Goal: Download file/media: Obtain a digital file from the website

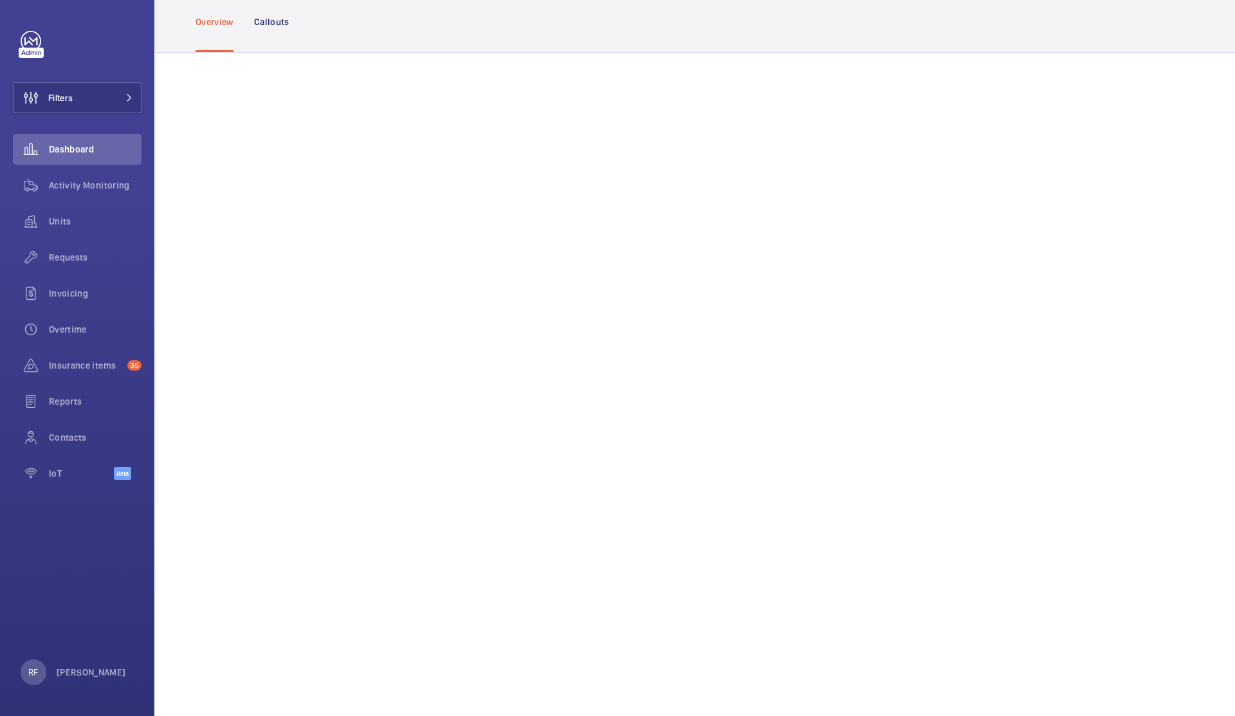
scroll to position [83, 0]
click at [69, 227] on span "Units" at bounding box center [95, 221] width 93 height 13
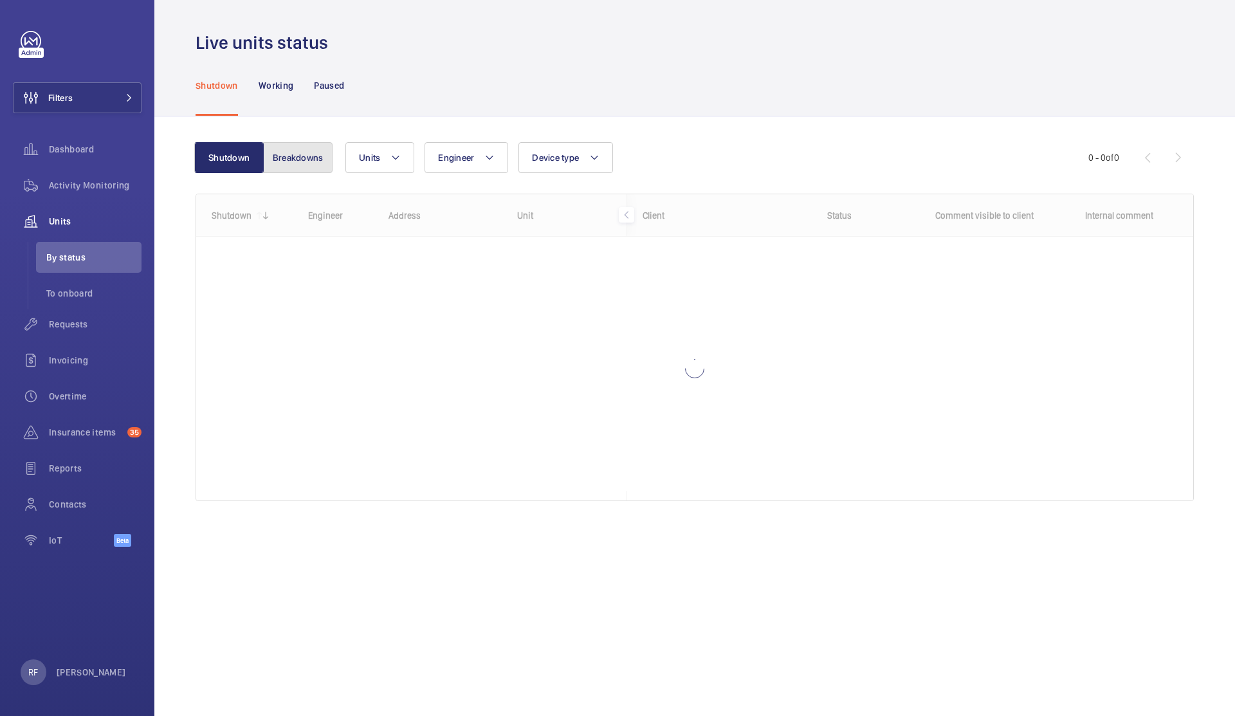
click at [302, 153] on button "Breakdowns" at bounding box center [297, 157] width 69 height 31
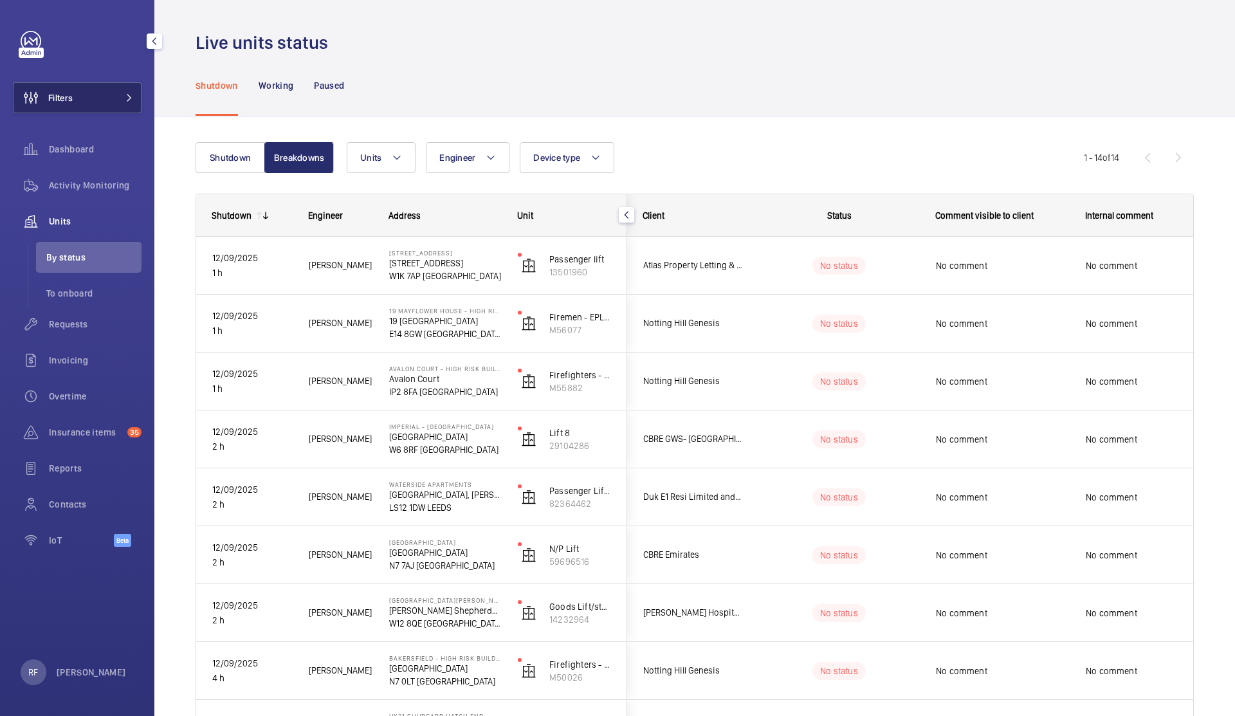
click at [118, 93] on button "Filters" at bounding box center [77, 97] width 129 height 31
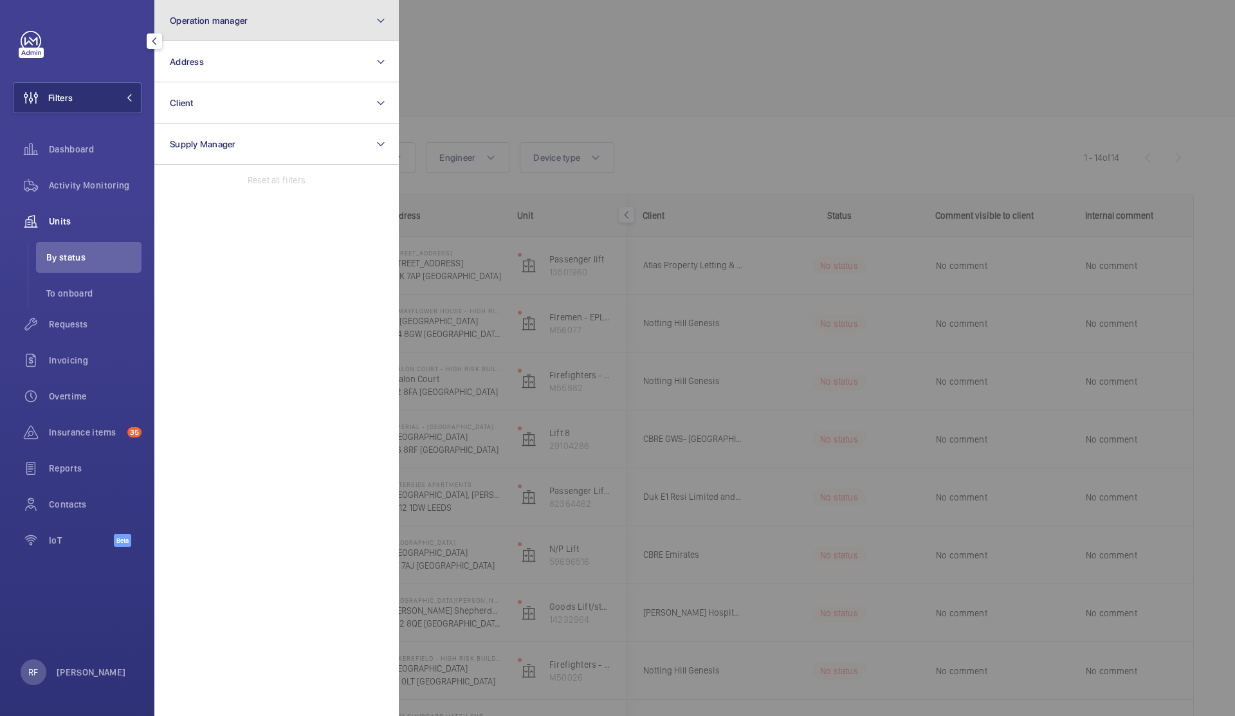
click at [298, 21] on button "Operation manager" at bounding box center [276, 20] width 245 height 41
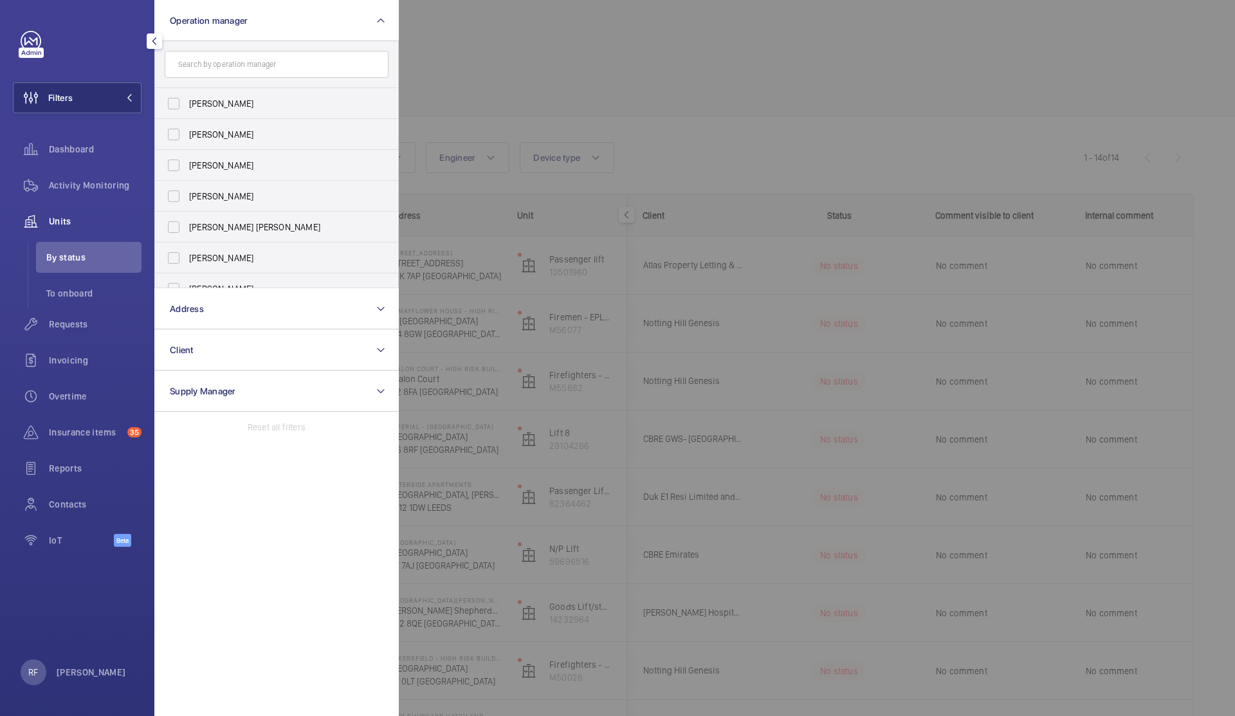
click at [465, 75] on div at bounding box center [1016, 358] width 1235 height 716
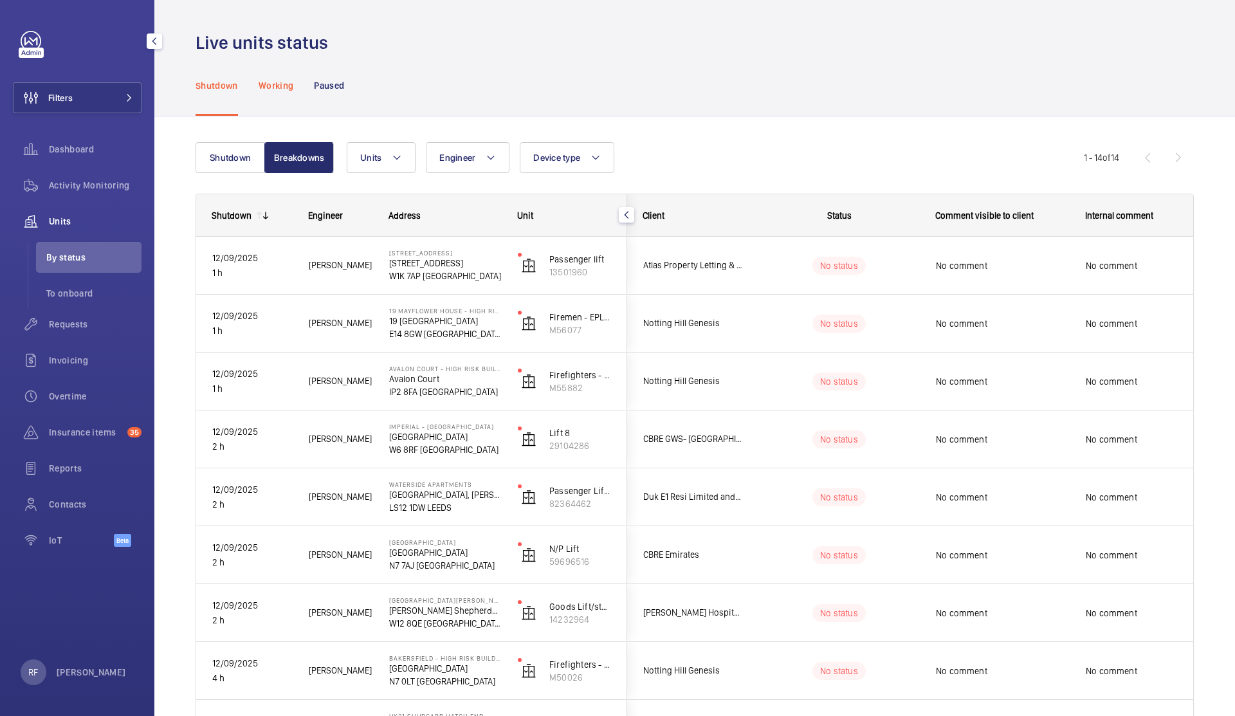
click at [283, 88] on p "Working" at bounding box center [276, 85] width 35 height 13
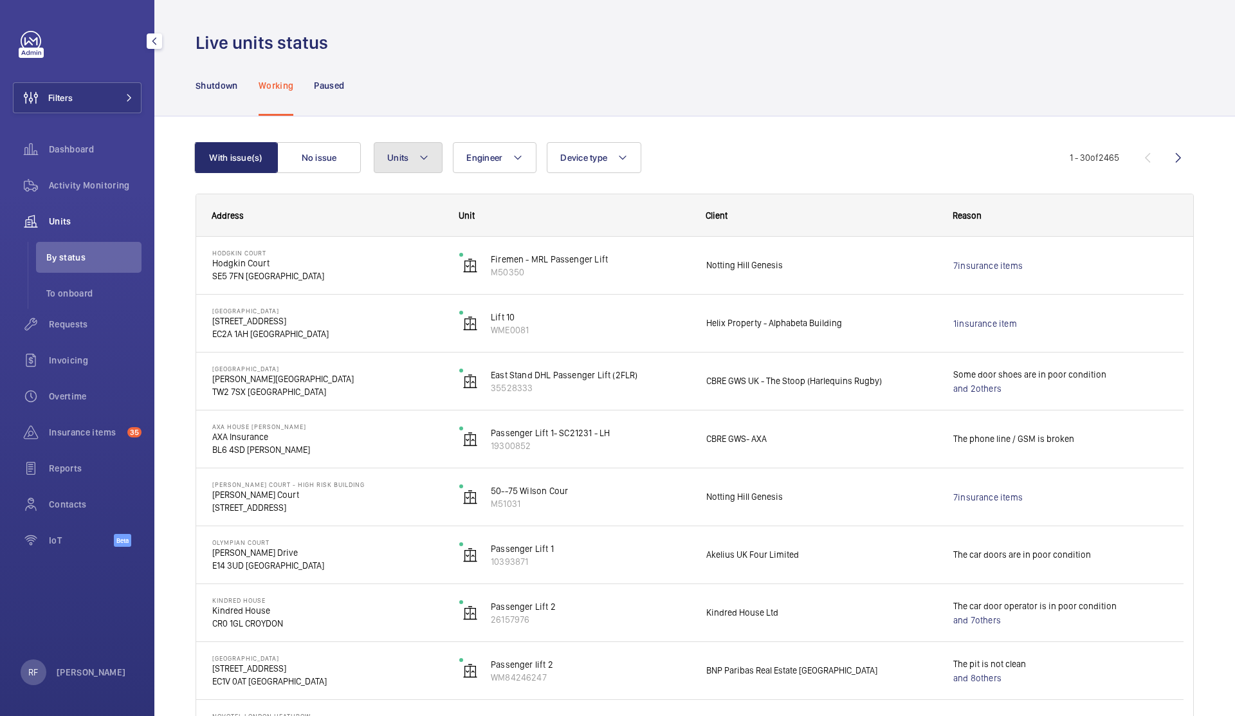
click at [407, 143] on button "Units" at bounding box center [408, 157] width 69 height 31
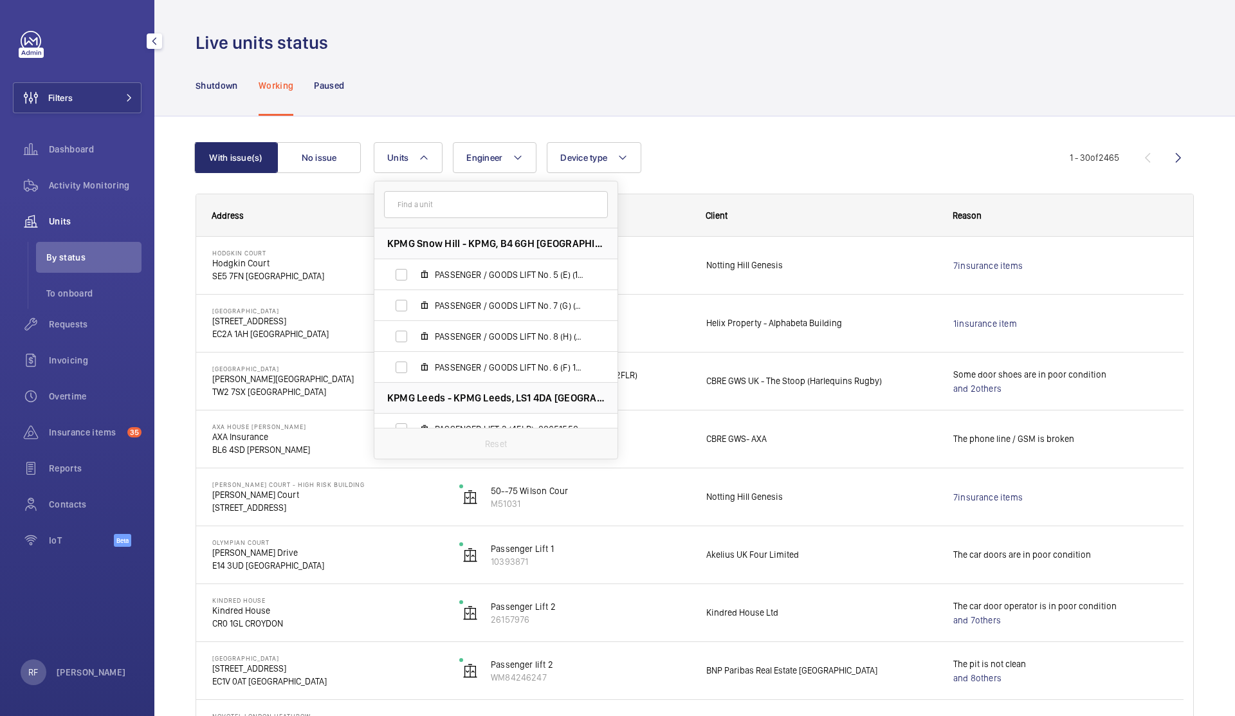
click at [441, 75] on div "Shutdown Working Paused" at bounding box center [695, 85] width 999 height 61
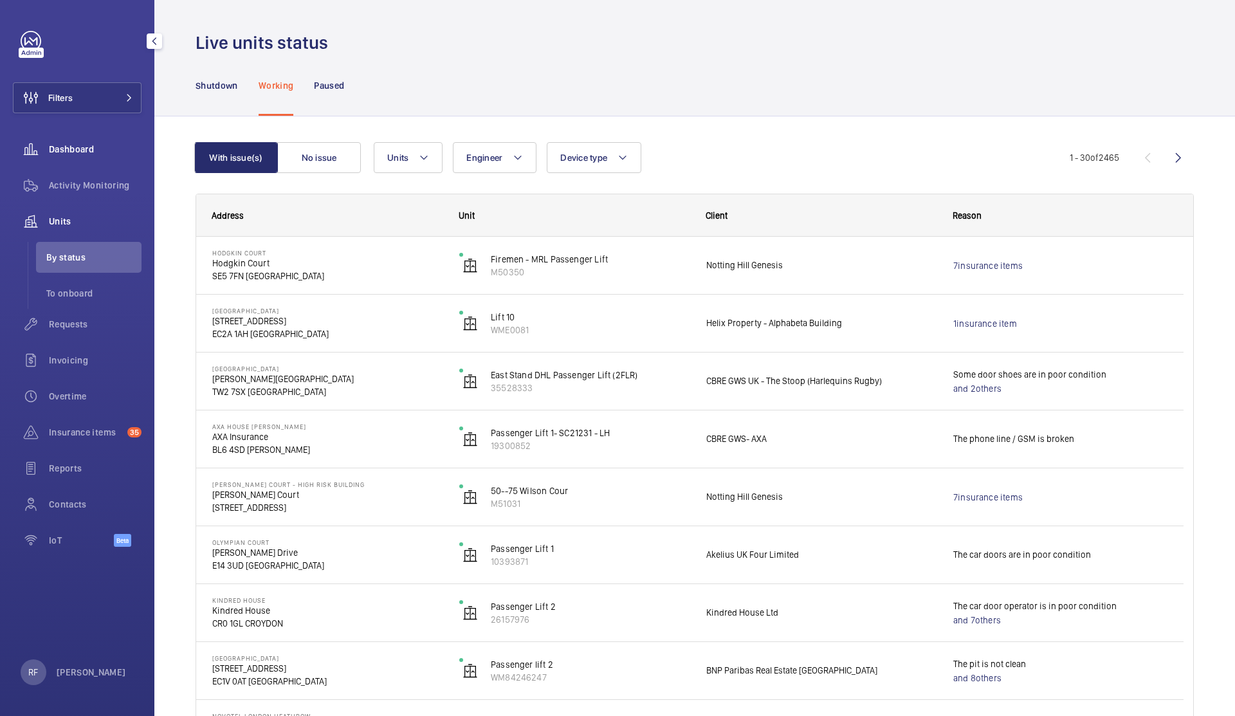
click at [64, 146] on span "Dashboard" at bounding box center [95, 149] width 93 height 13
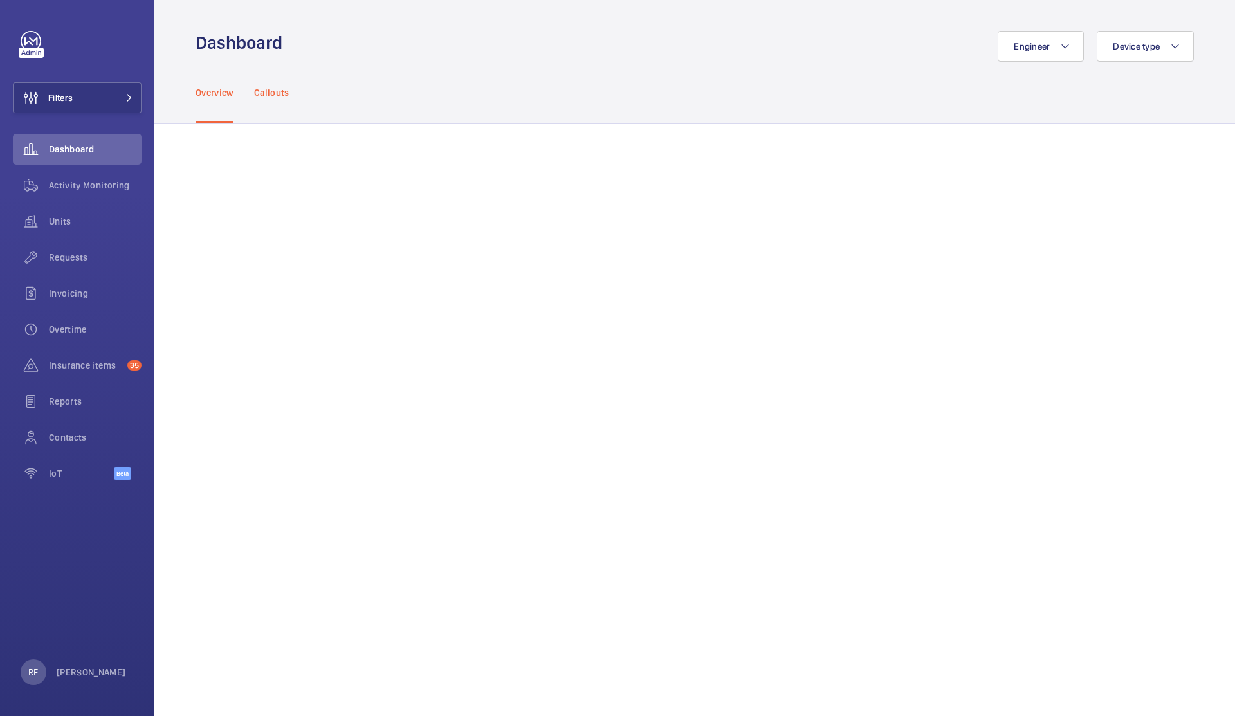
click at [284, 94] on p "Callouts" at bounding box center [271, 92] width 35 height 13
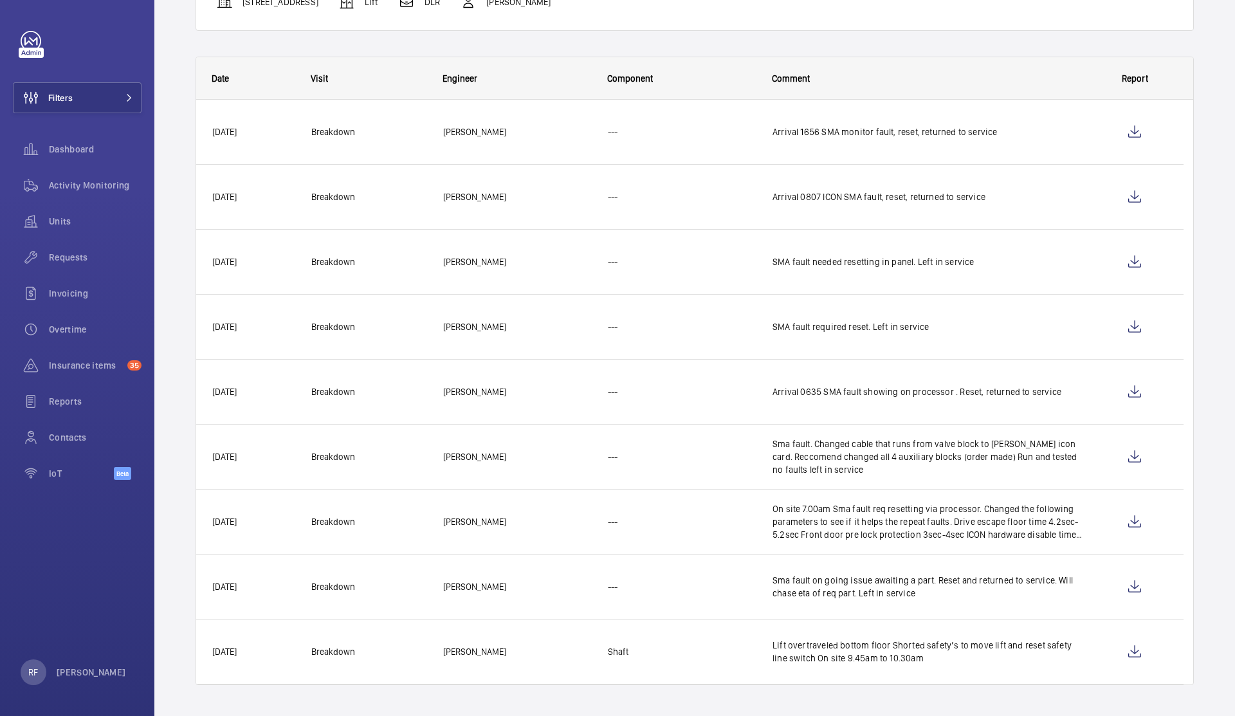
scroll to position [176, 0]
click at [1136, 138] on wm-front-icon-button at bounding box center [1135, 134] width 31 height 31
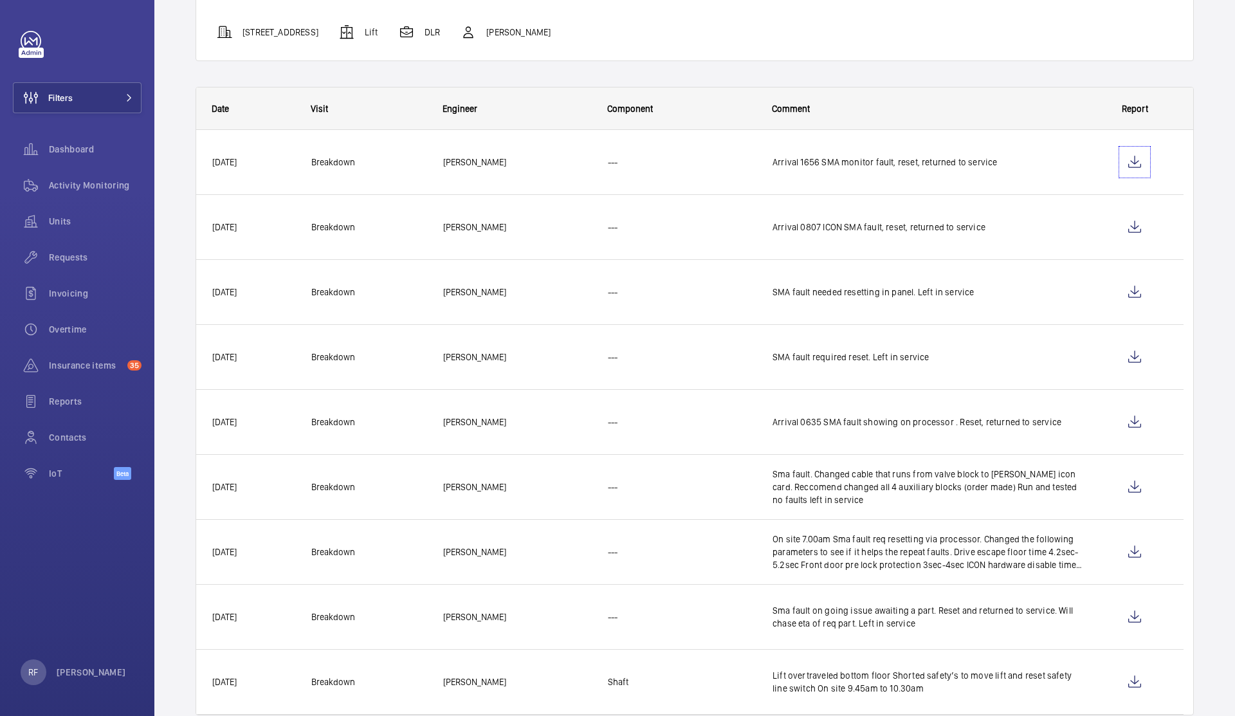
scroll to position [179, 0]
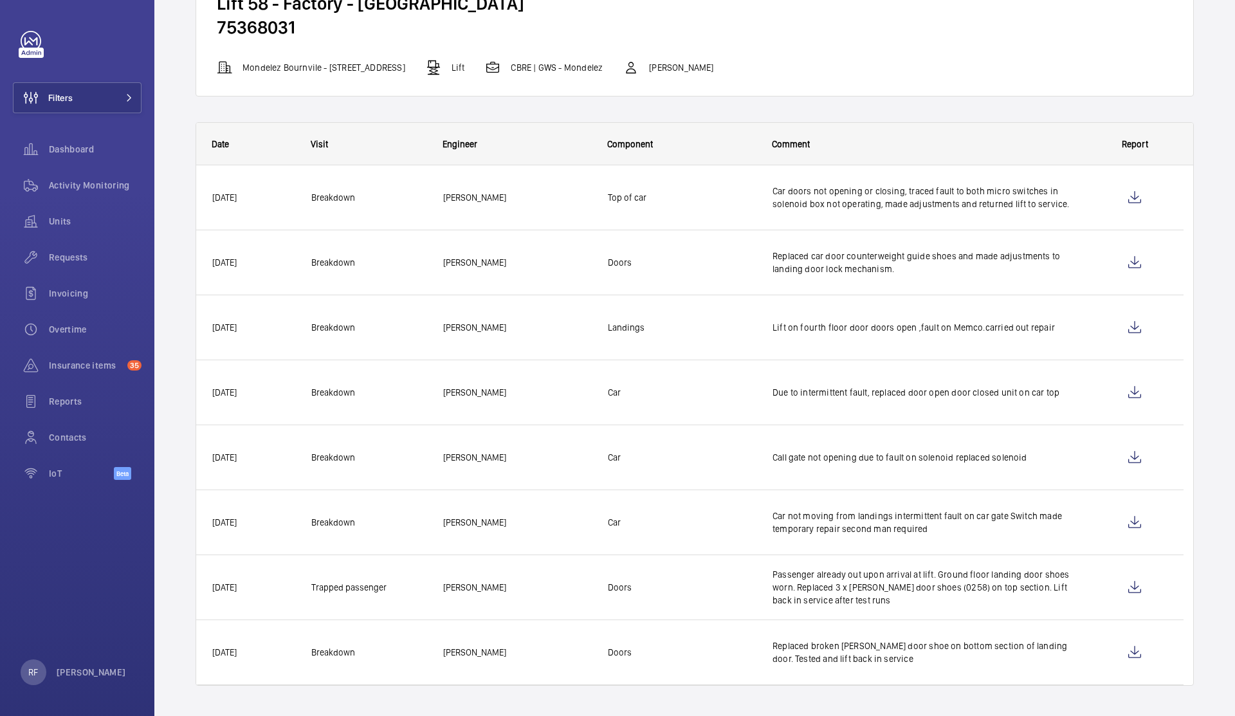
scroll to position [114, 0]
click at [1134, 199] on wm-front-icon-button at bounding box center [1135, 196] width 31 height 31
click at [1127, 530] on wm-front-icon-button at bounding box center [1135, 521] width 31 height 31
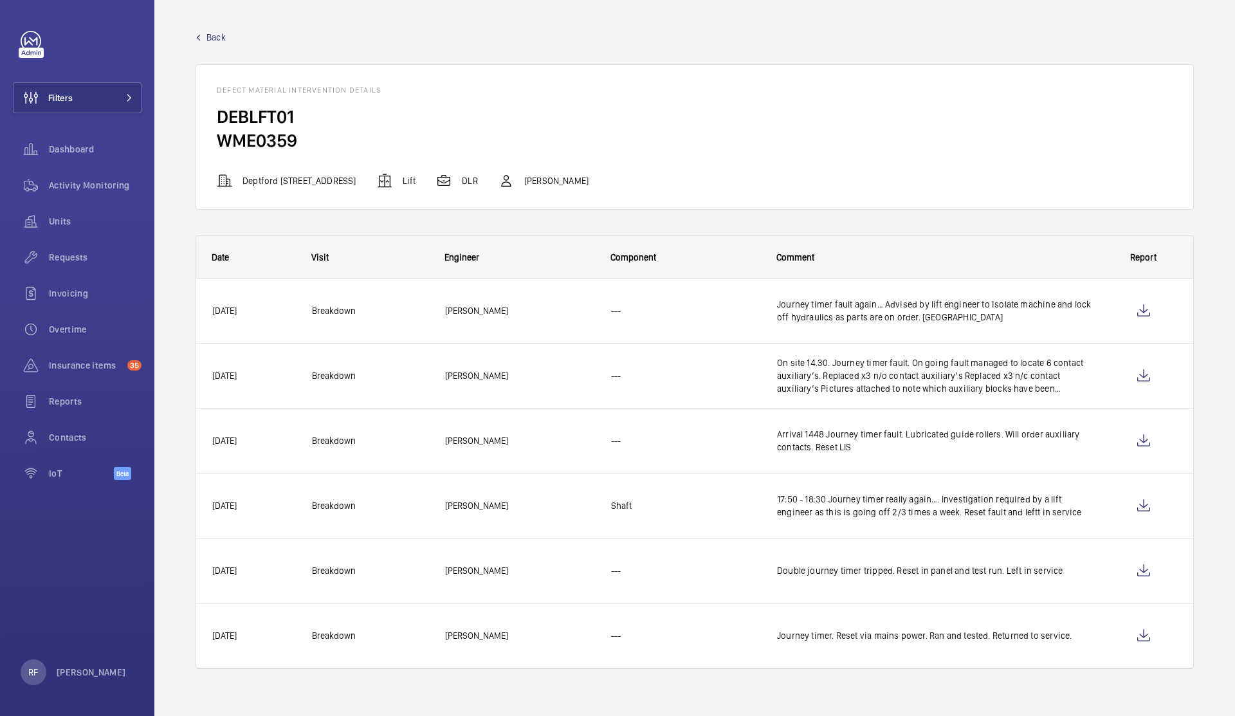
click at [356, 180] on p "Deptford Bridge - Deptford Bridge, Deptford SE10 8BU LONDON" at bounding box center [300, 180] width 114 height 13
click at [236, 116] on h2 "DEBLFT01" at bounding box center [695, 117] width 956 height 24
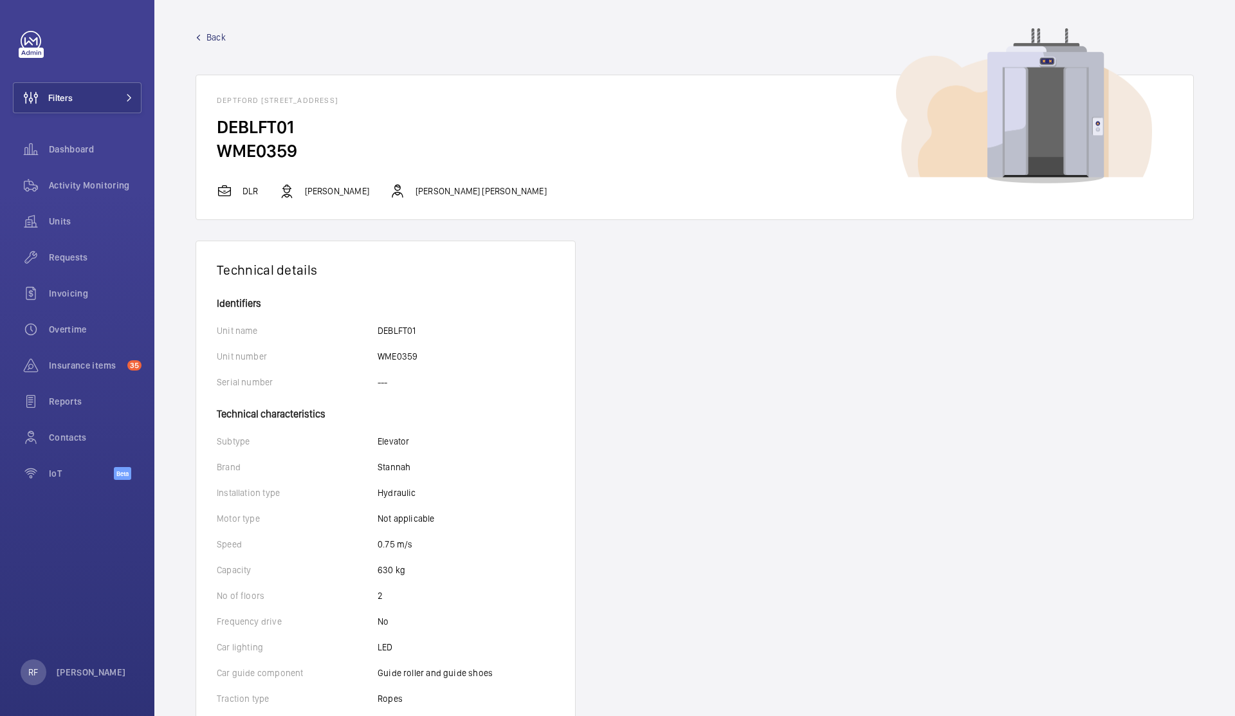
click at [230, 191] on mat-icon at bounding box center [224, 190] width 15 height 15
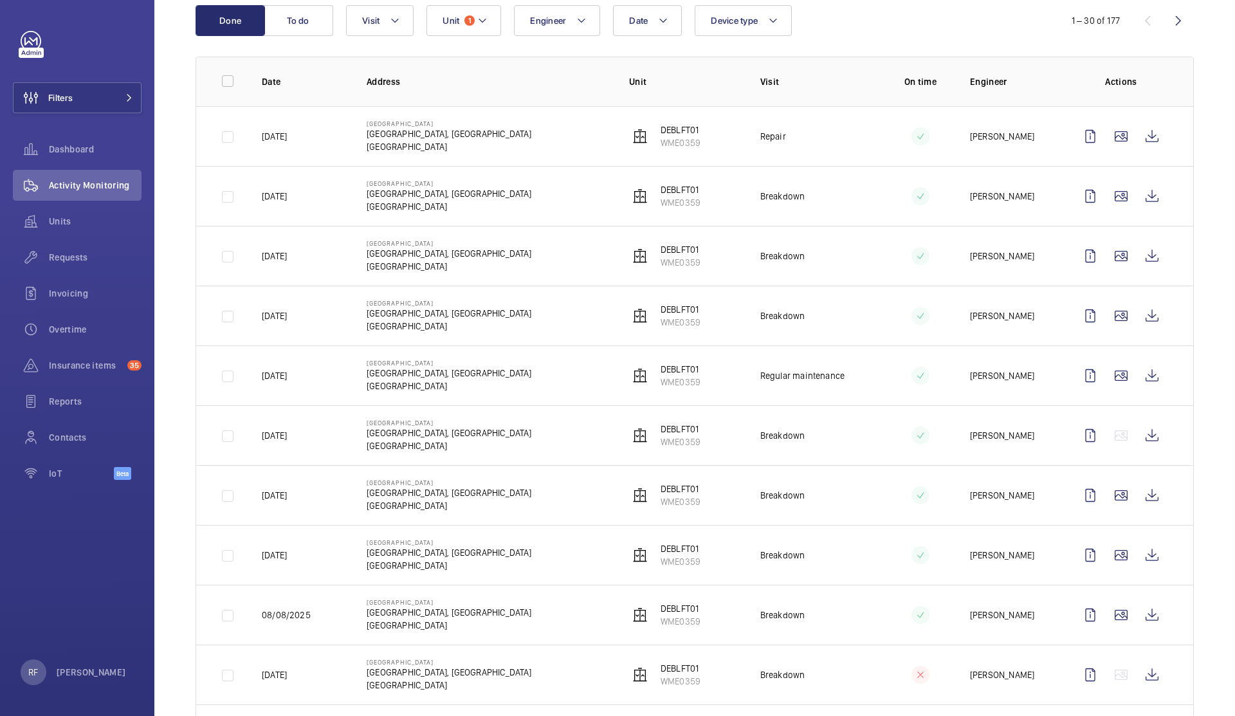
scroll to position [110, 0]
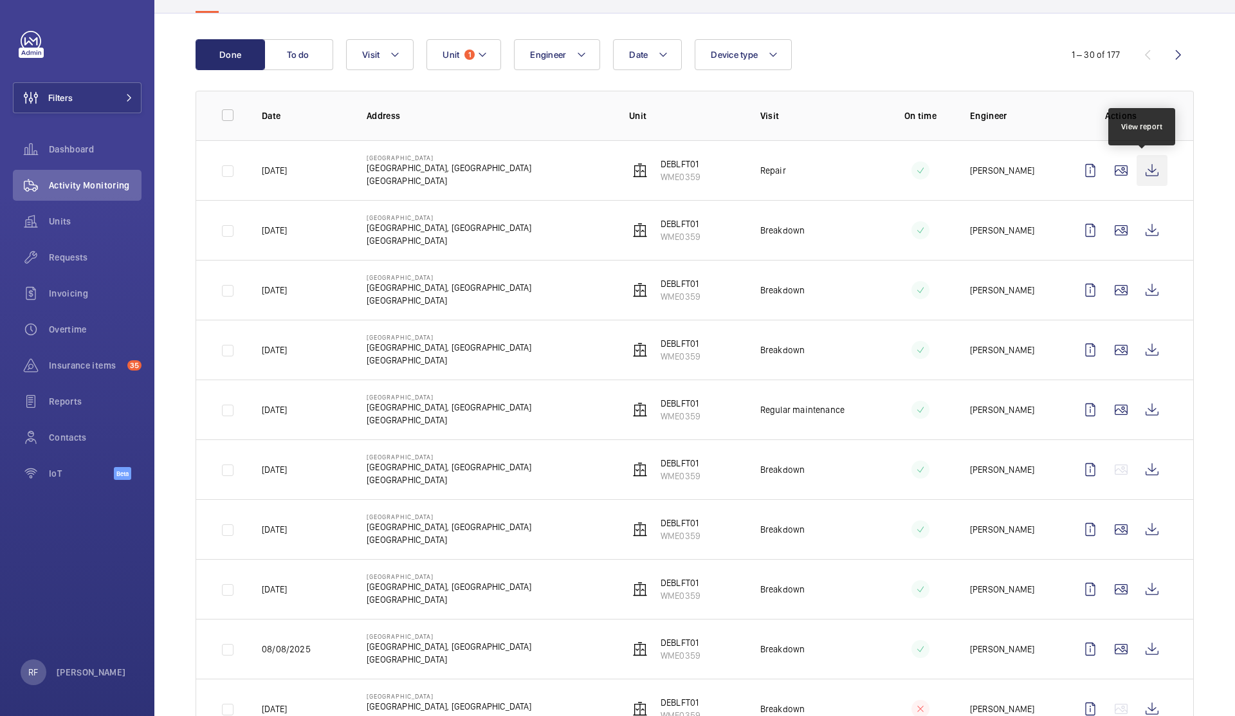
click at [1140, 171] on wm-front-icon-button at bounding box center [1152, 170] width 31 height 31
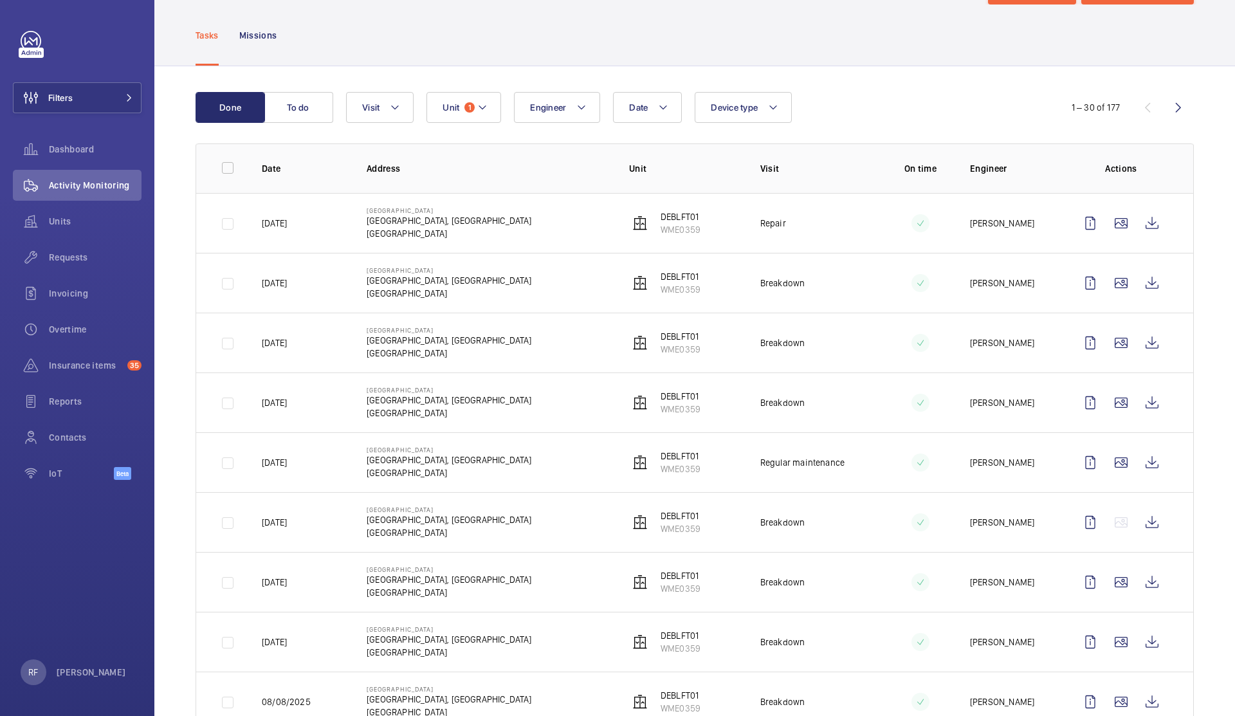
scroll to position [70, 0]
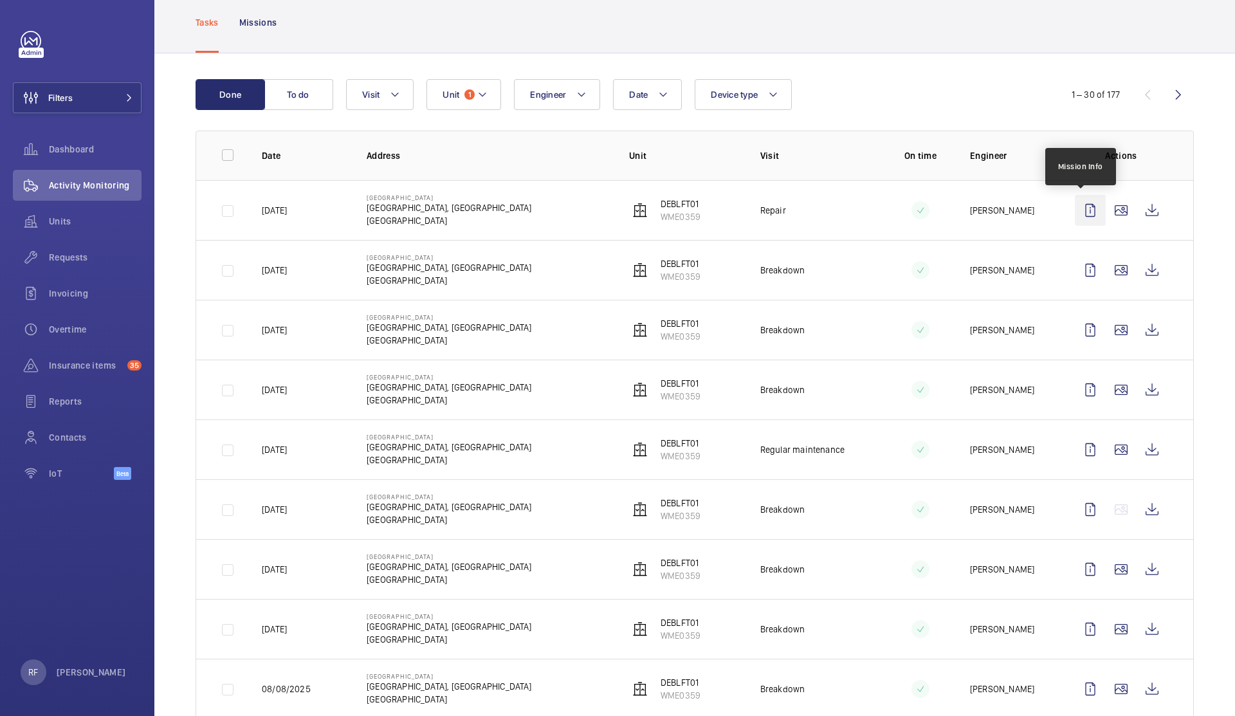
click at [1083, 213] on wm-front-icon-button at bounding box center [1090, 210] width 31 height 31
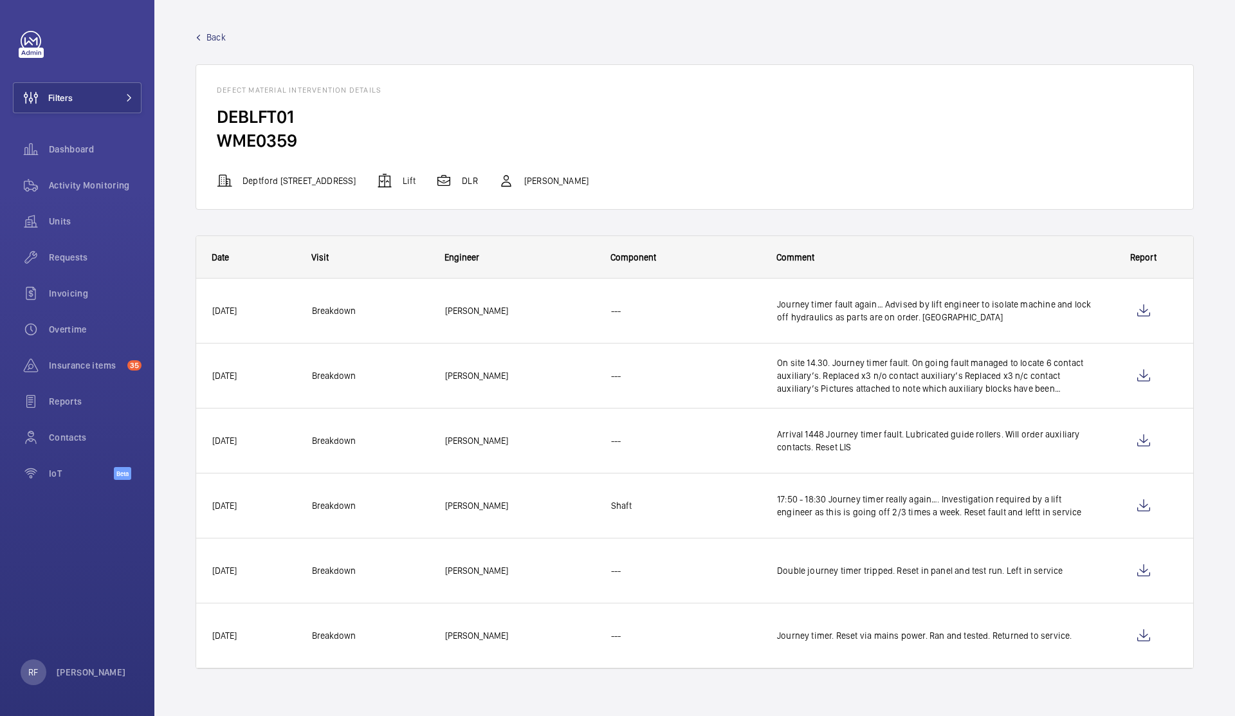
click at [378, 311] on span "Breakdown" at bounding box center [370, 311] width 116 height 15
